Goal: Information Seeking & Learning: Learn about a topic

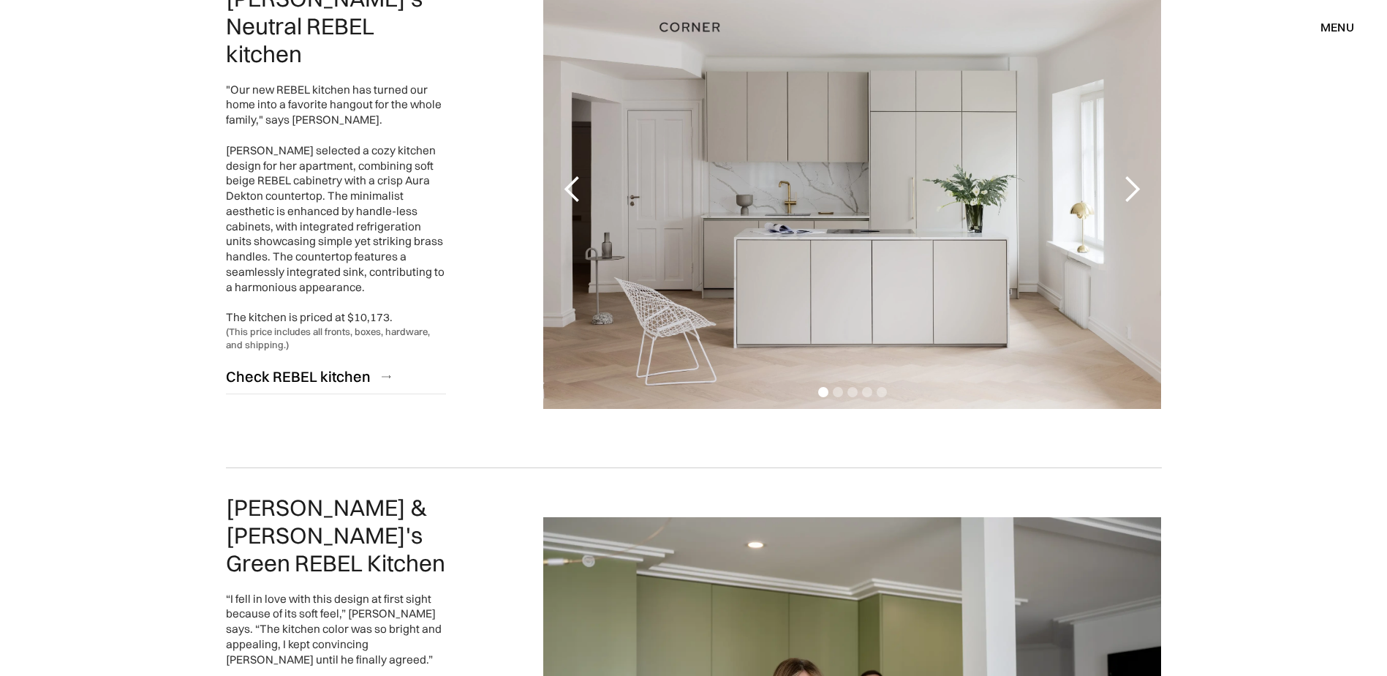
scroll to position [2706, 0]
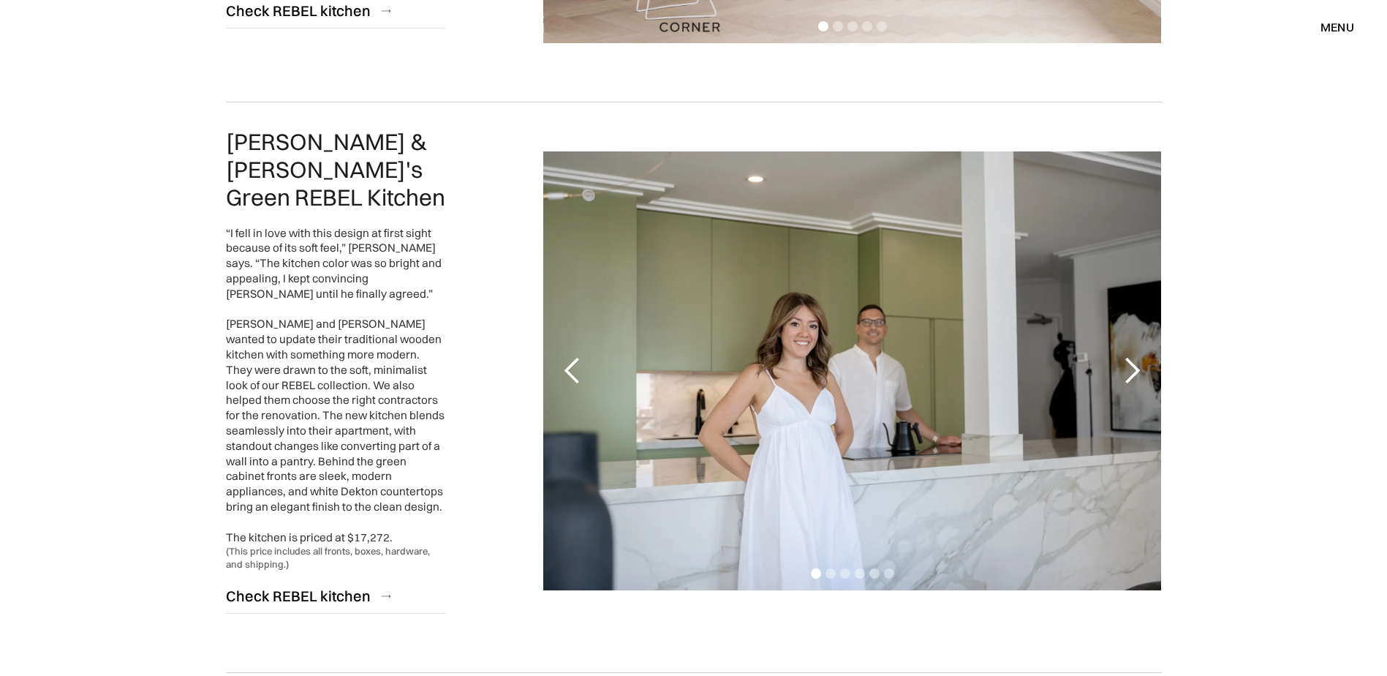
click at [1321, 22] on div "menu" at bounding box center [1338, 27] width 34 height 12
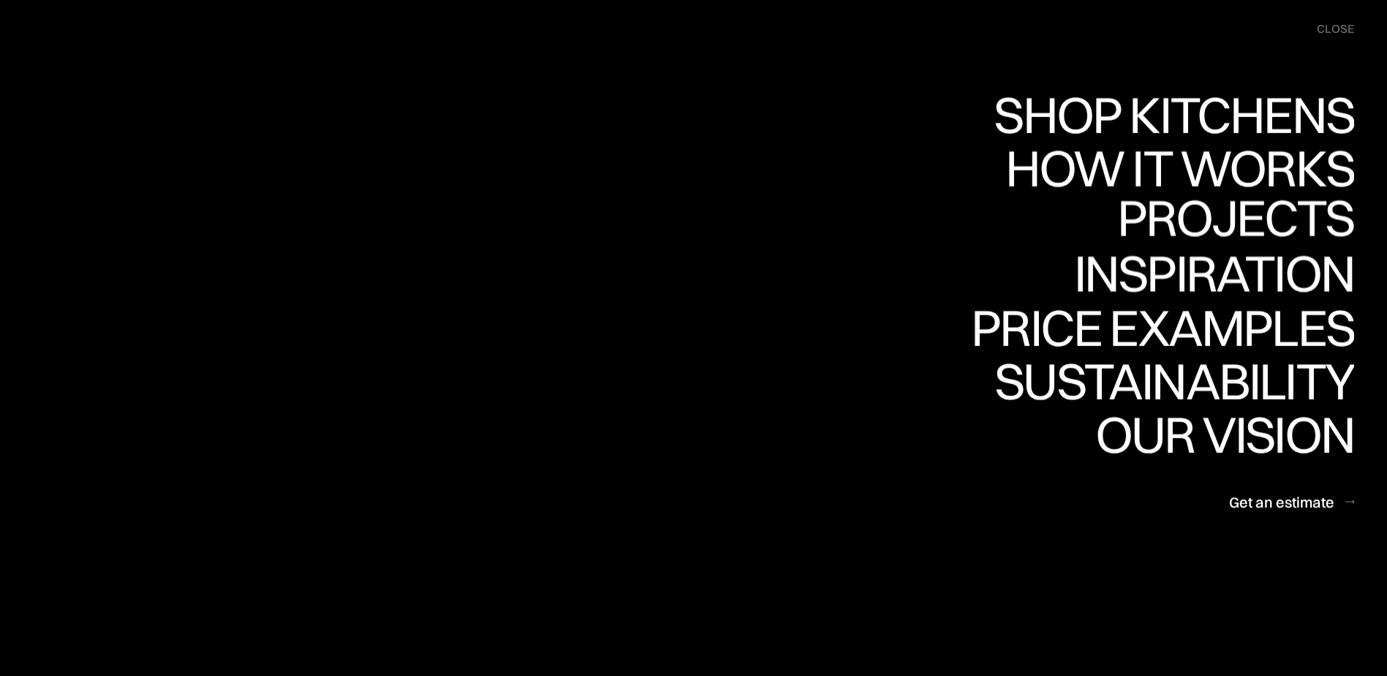
click at [1202, 224] on div "Projects" at bounding box center [1235, 217] width 237 height 51
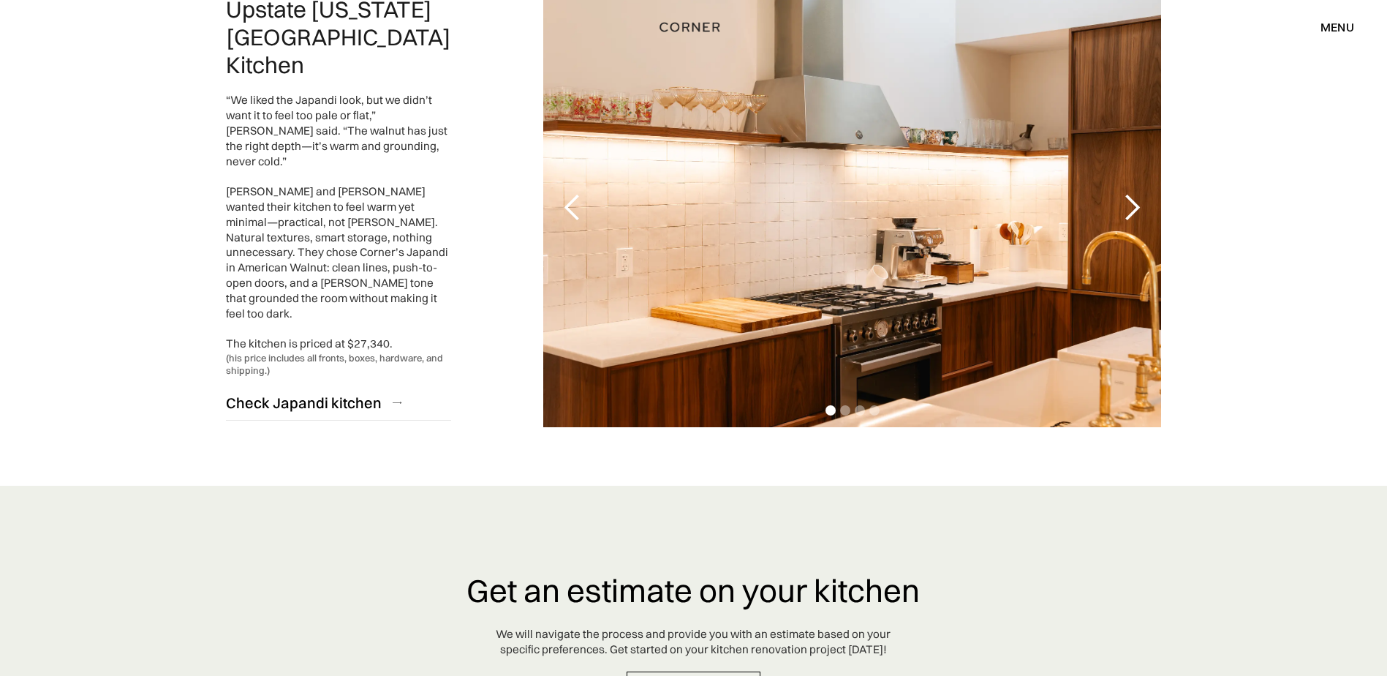
scroll to position [3218, 0]
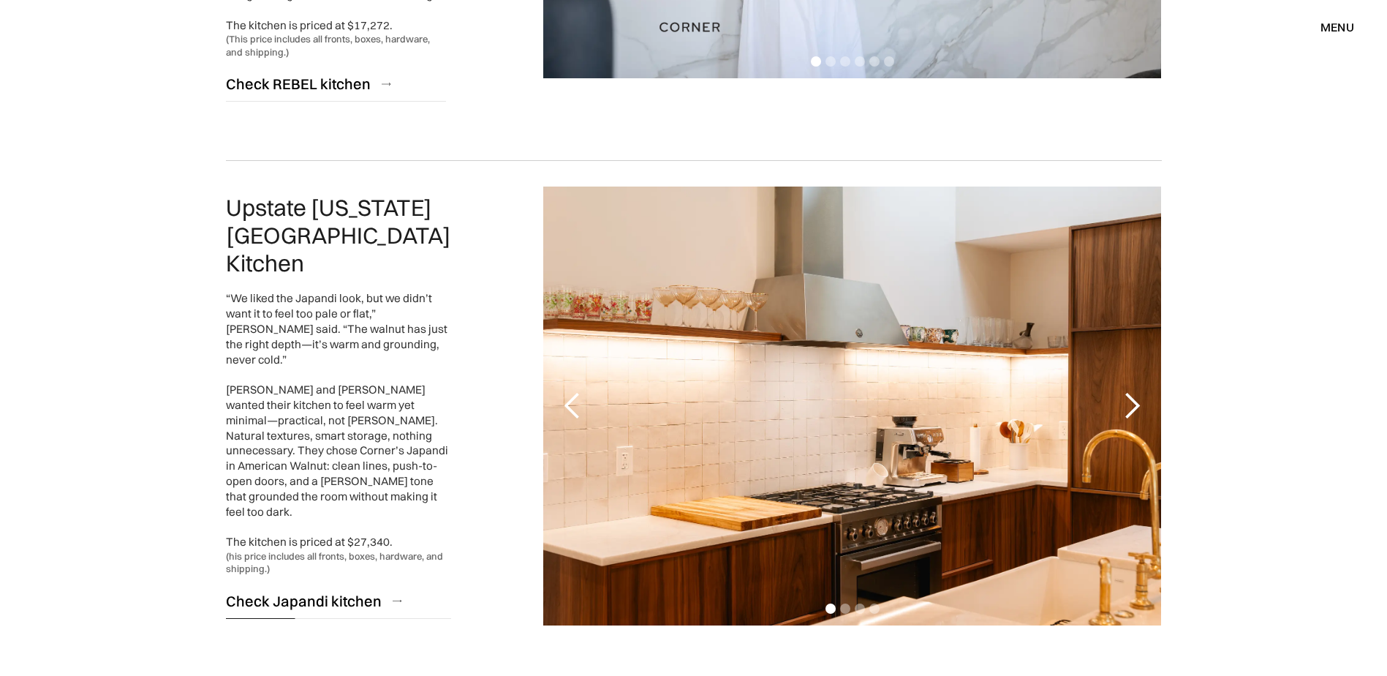
click at [317, 591] on div "Check Japandi kitchen" at bounding box center [304, 601] width 156 height 20
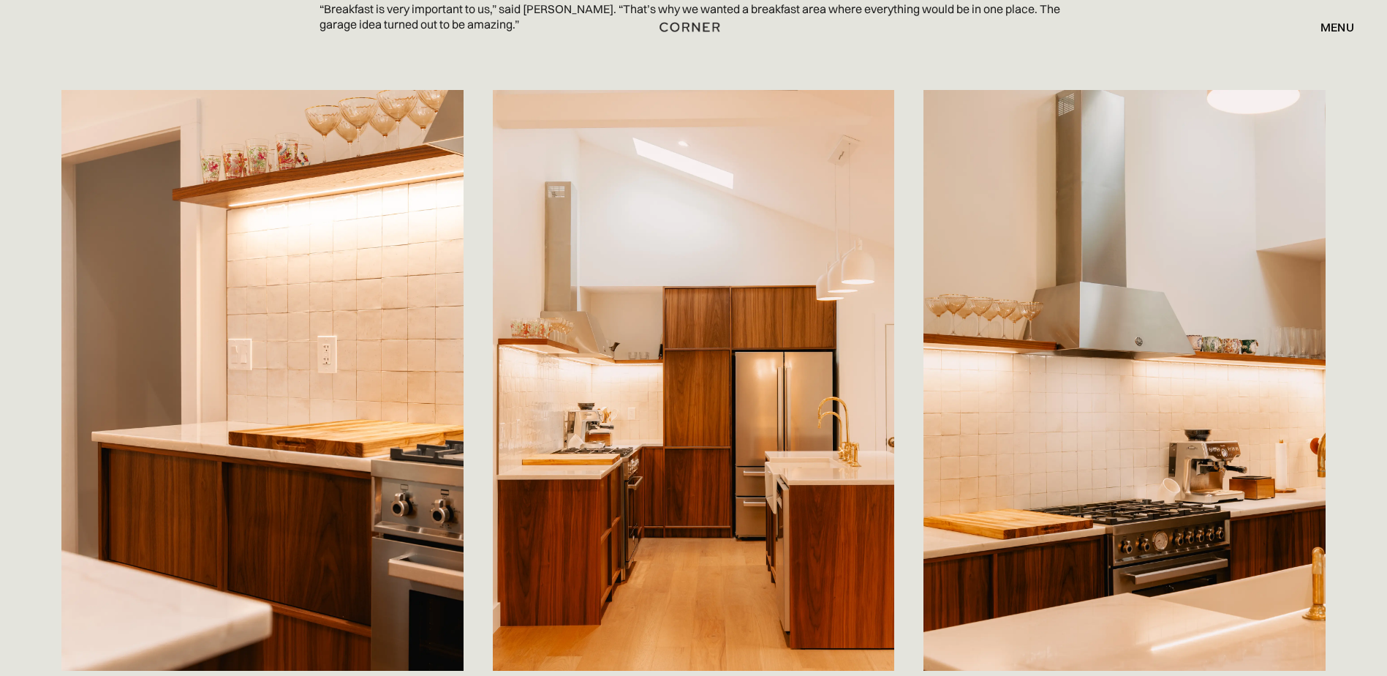
scroll to position [3501, 0]
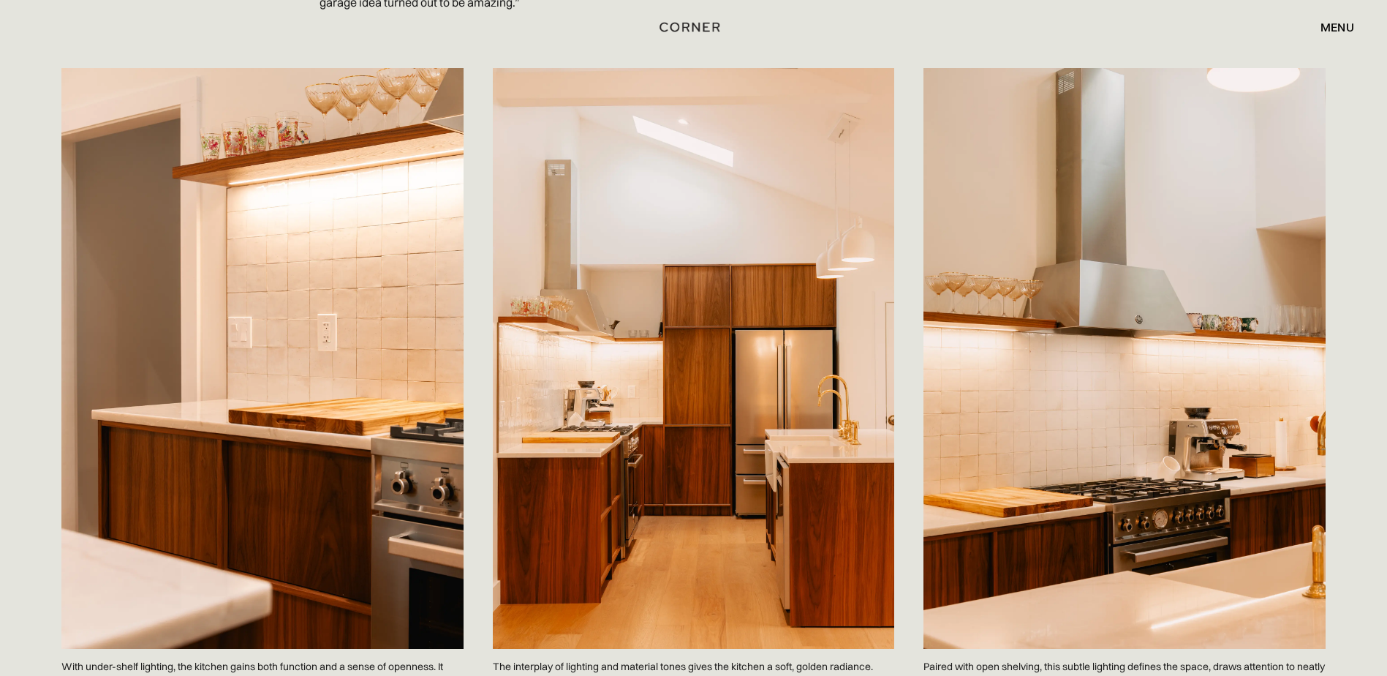
click at [1340, 17] on div "Shop Kitchens Shop Kitchens How it works How it works Projects Projects Inspira…" at bounding box center [693, 27] width 1387 height 54
click at [1339, 21] on div "menu" at bounding box center [1338, 27] width 34 height 12
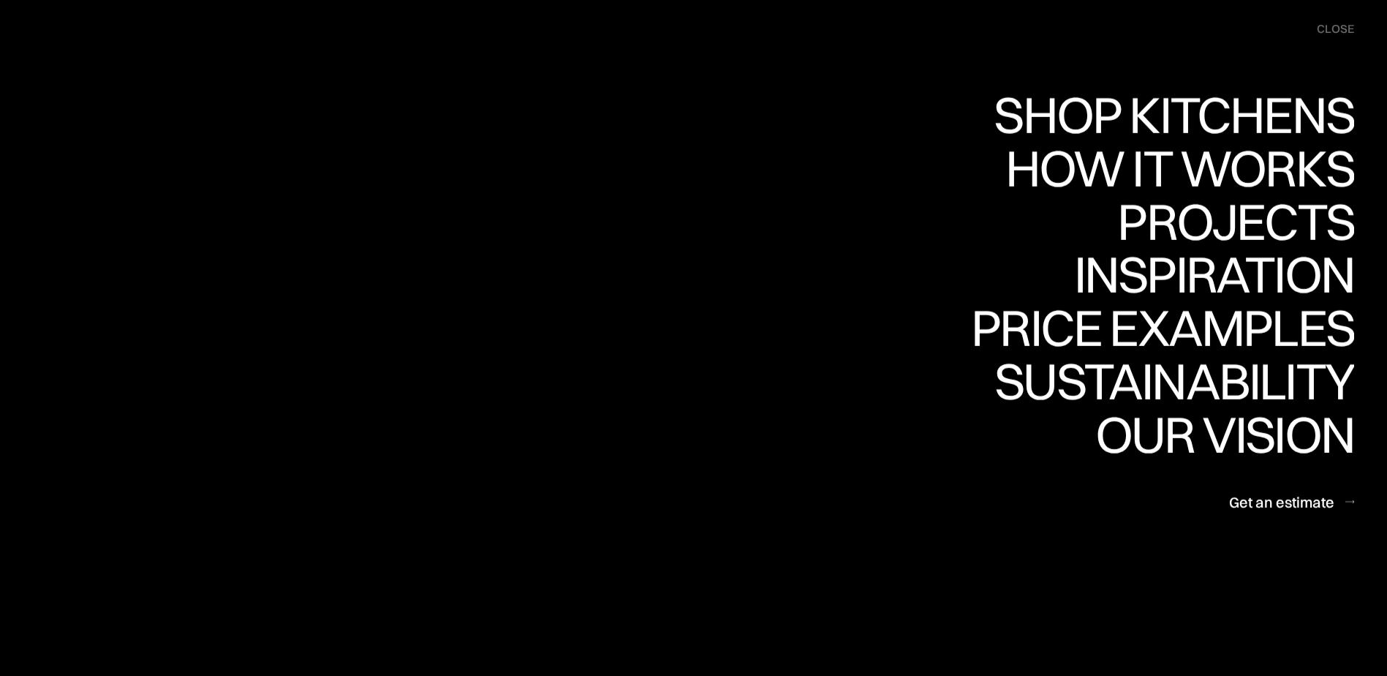
scroll to position [0, 0]
click at [1270, 209] on link "Projects Projects" at bounding box center [1235, 221] width 237 height 53
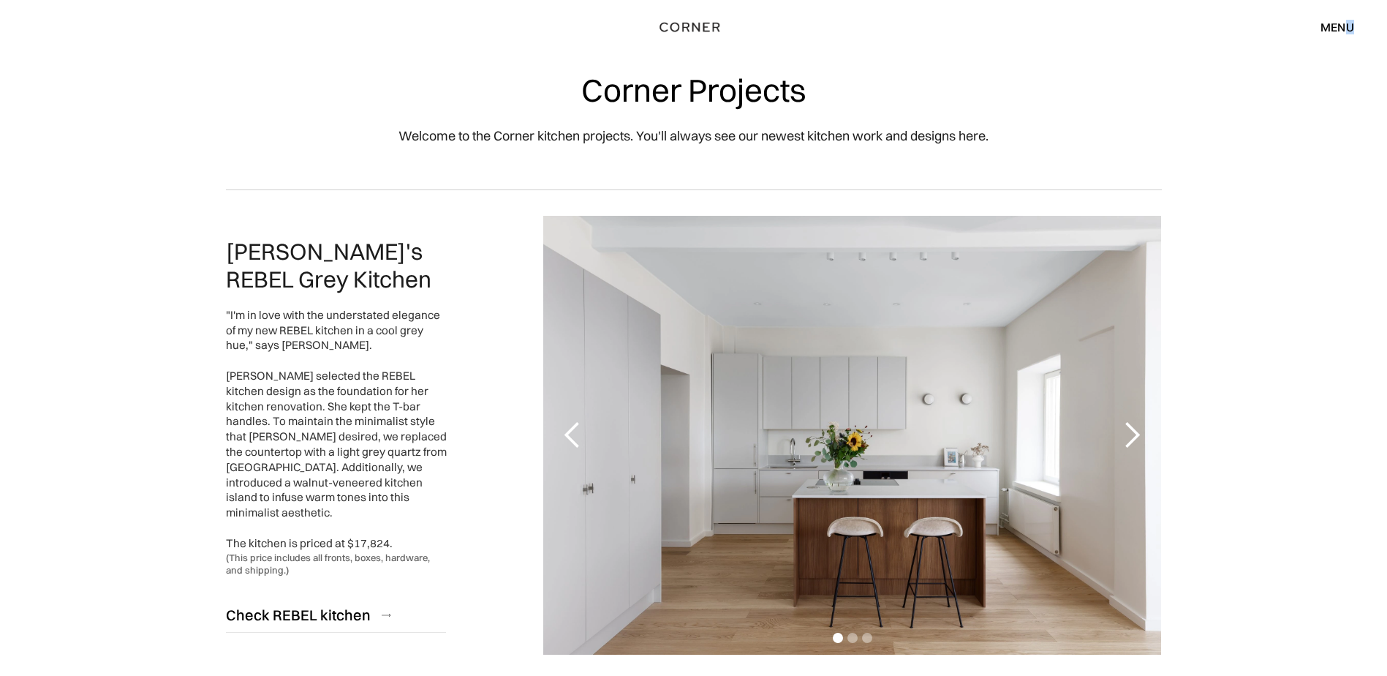
click at [1349, 23] on div "menu" at bounding box center [1338, 27] width 34 height 12
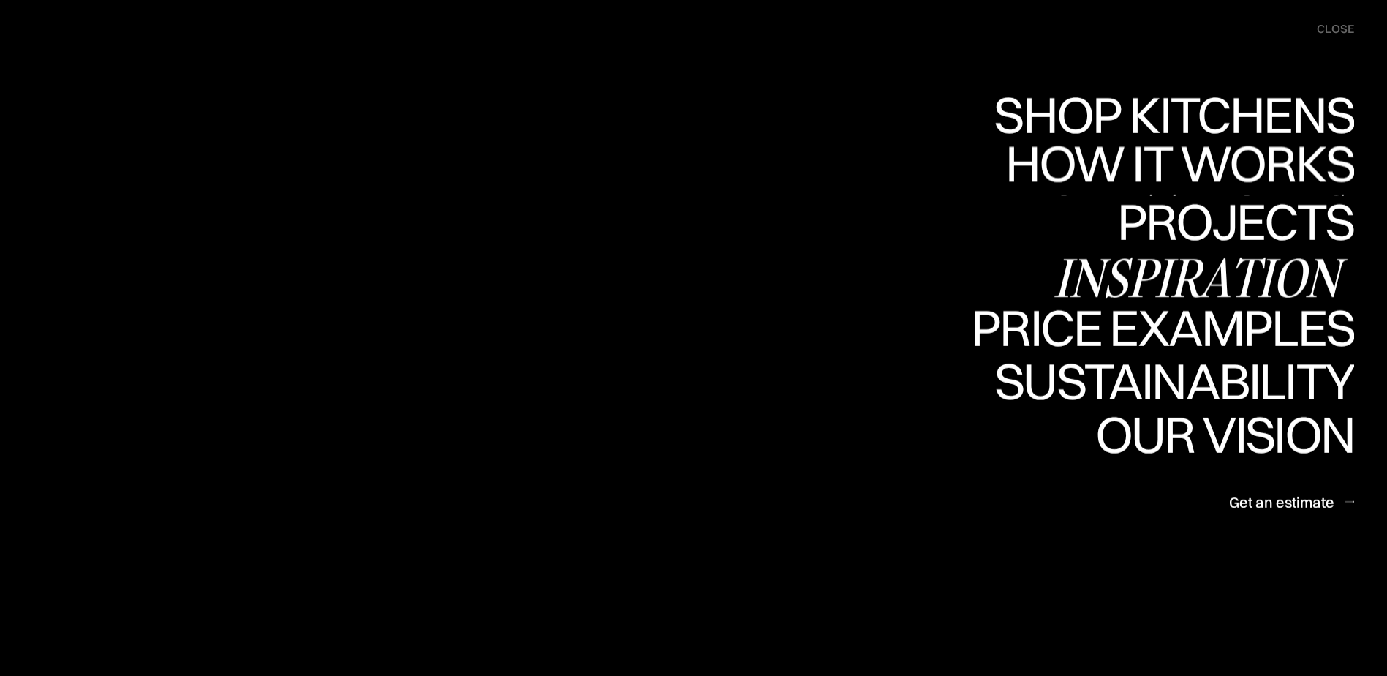
click at [1203, 273] on div "Inspiration" at bounding box center [1204, 277] width 301 height 51
